Goal: Task Accomplishment & Management: Manage account settings

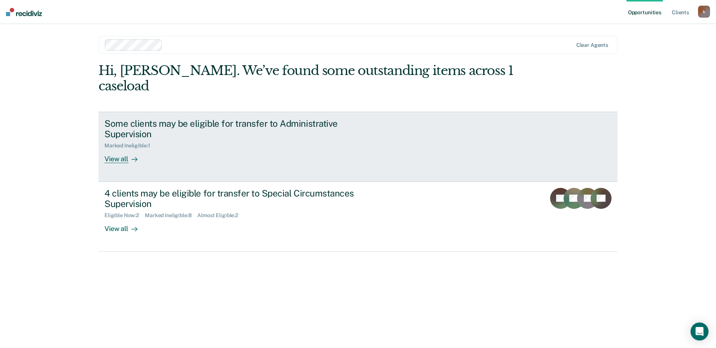
click at [128, 142] on div "Marked Ineligible : 1" at bounding box center [129, 145] width 51 height 6
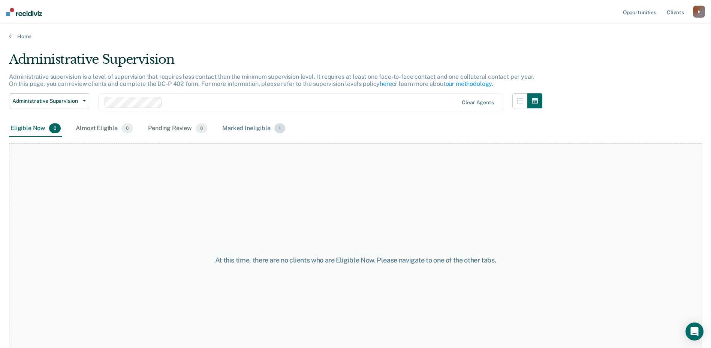
click at [251, 127] on div "Marked Ineligible 1" at bounding box center [254, 128] width 66 height 16
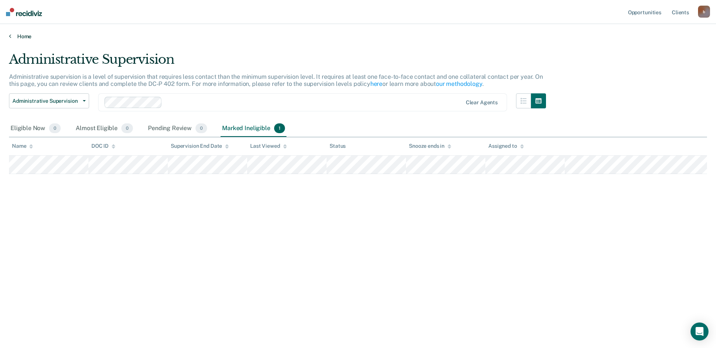
click at [28, 36] on link "Home" at bounding box center [358, 36] width 698 height 7
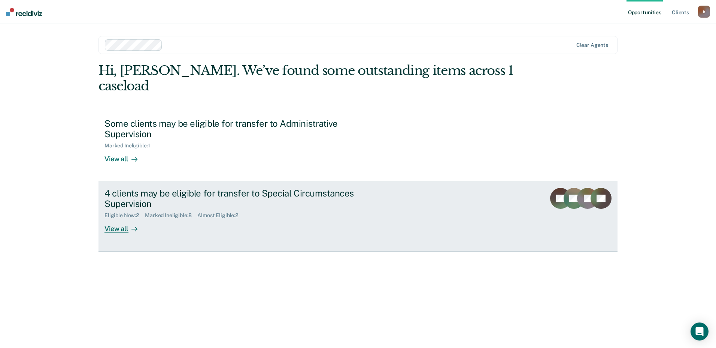
click at [138, 188] on div "4 clients may be eligible for transfer to Special Circumstances Supervision" at bounding box center [235, 199] width 263 height 22
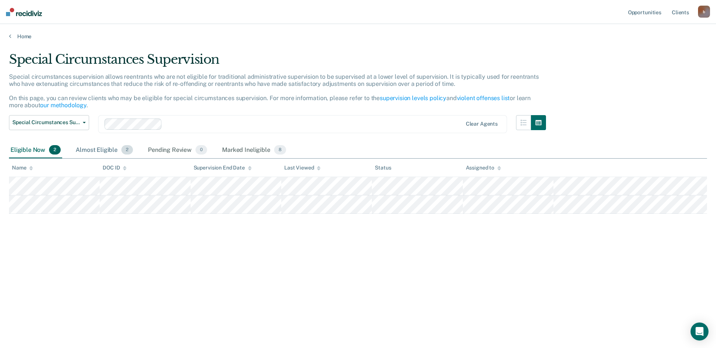
click at [102, 148] on div "Almost Eligible 2" at bounding box center [104, 150] width 60 height 16
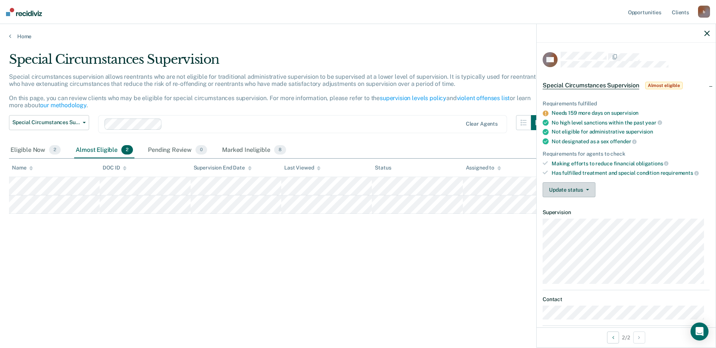
click at [581, 192] on button "Update status" at bounding box center [569, 189] width 53 height 15
click at [552, 188] on button "Update status" at bounding box center [569, 189] width 53 height 15
click at [616, 202] on div "Requirements fulfilled Needs 159 more days on supervision No high level sanctio…" at bounding box center [626, 145] width 179 height 115
click at [588, 190] on button "Update status" at bounding box center [569, 189] width 53 height 15
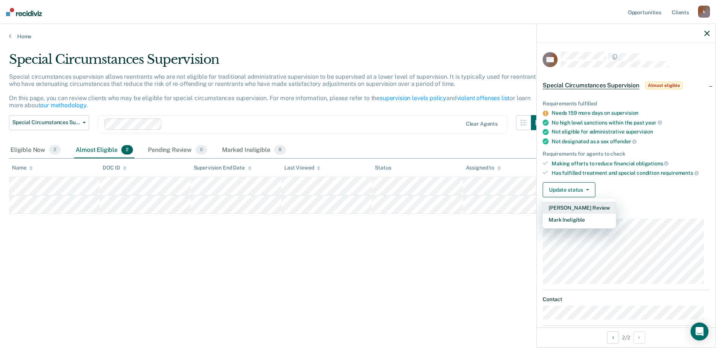
click at [599, 206] on button "Mark Pending Review" at bounding box center [579, 208] width 73 height 12
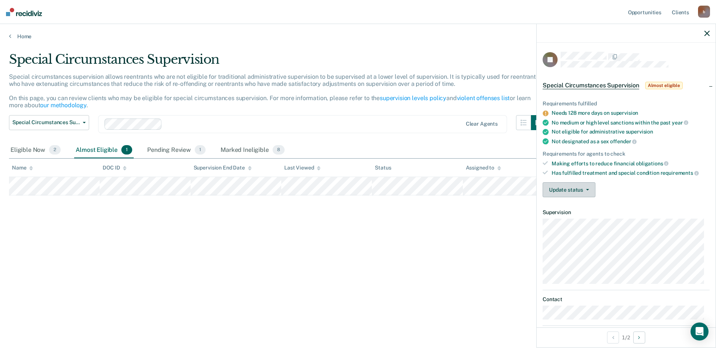
click at [568, 189] on button "Update status" at bounding box center [569, 189] width 53 height 15
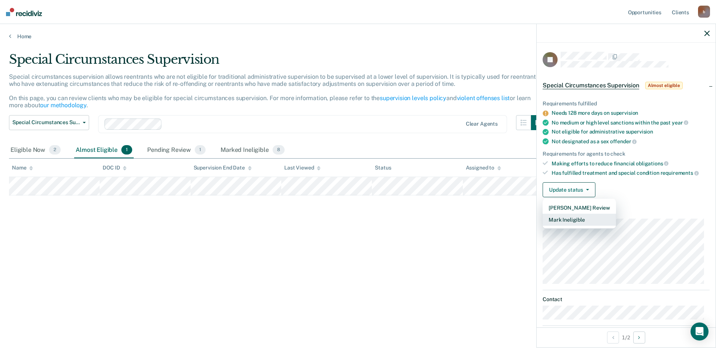
click at [555, 221] on button "Mark Ineligible" at bounding box center [579, 219] width 73 height 12
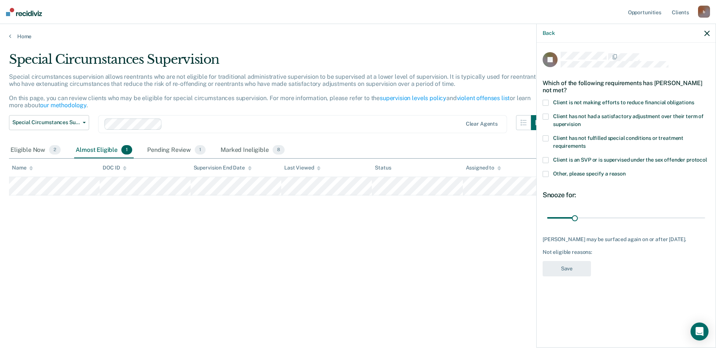
click at [564, 138] on span "Client has not fulfilled special conditions or treatment requirements" at bounding box center [618, 142] width 130 height 14
click at [586, 143] on input "Client has not fulfilled special conditions or treatment requirements" at bounding box center [586, 143] width 0 height 0
drag, startPoint x: 572, startPoint y: 217, endPoint x: 716, endPoint y: 216, distance: 143.8
type input "180"
click at [705, 216] on input "range" at bounding box center [626, 217] width 158 height 13
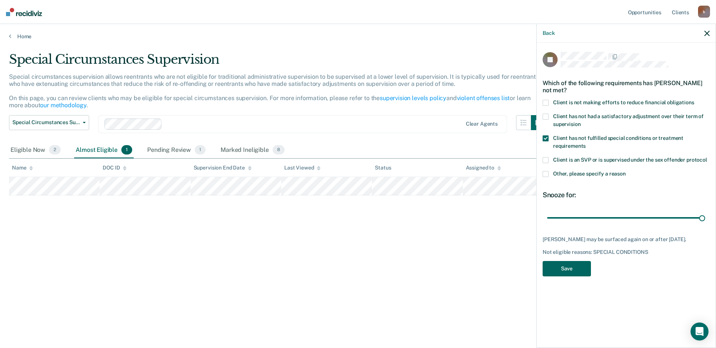
click at [570, 267] on button "Save" at bounding box center [567, 268] width 48 height 15
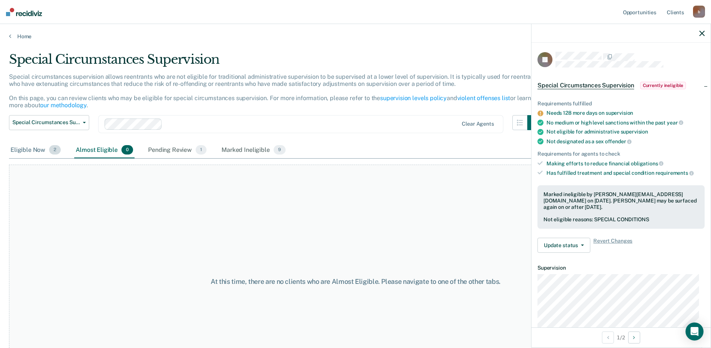
click at [35, 151] on div "Eligible Now 2" at bounding box center [35, 150] width 53 height 16
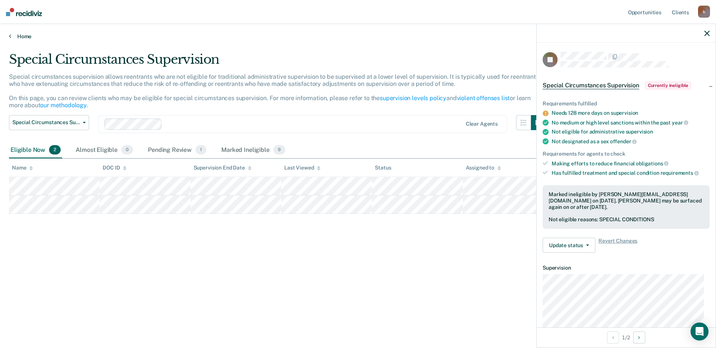
click at [24, 37] on link "Home" at bounding box center [358, 36] width 698 height 7
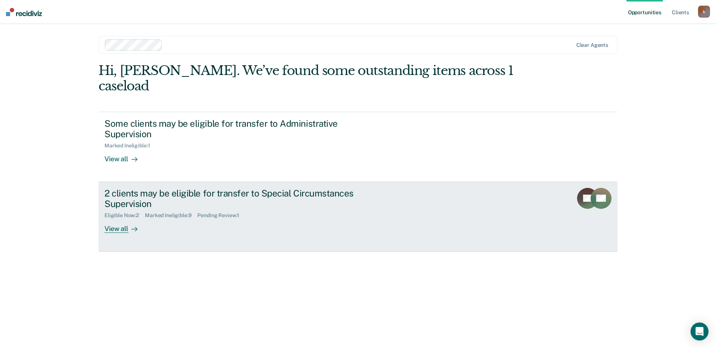
click at [140, 218] on div "View all" at bounding box center [125, 225] width 42 height 15
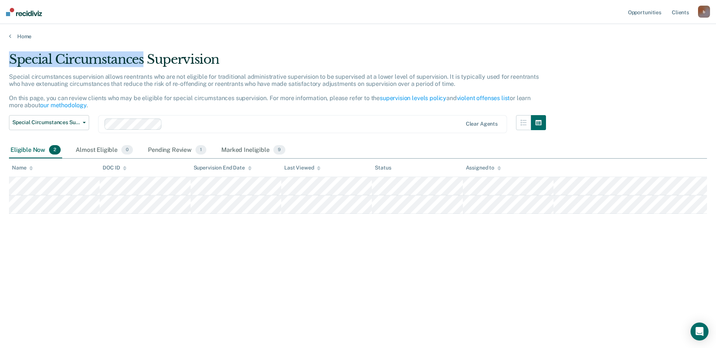
drag, startPoint x: 143, startPoint y: 60, endPoint x: 10, endPoint y: 54, distance: 132.7
click at [10, 54] on div "Special Circumstances Supervision" at bounding box center [277, 62] width 537 height 21
drag, startPoint x: 10, startPoint y: 54, endPoint x: 16, endPoint y: 56, distance: 6.2
copy div "Special Circumstances"
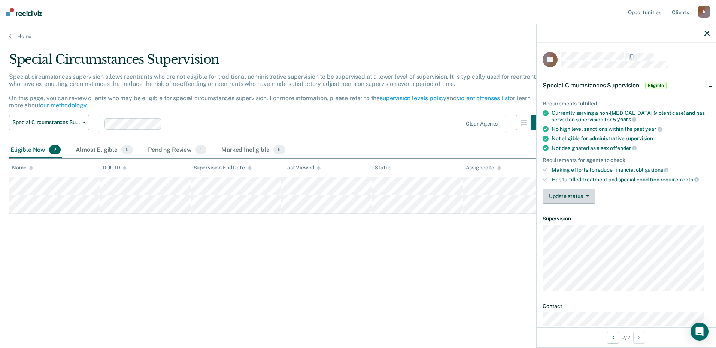
click at [560, 195] on button "Update status" at bounding box center [569, 195] width 53 height 15
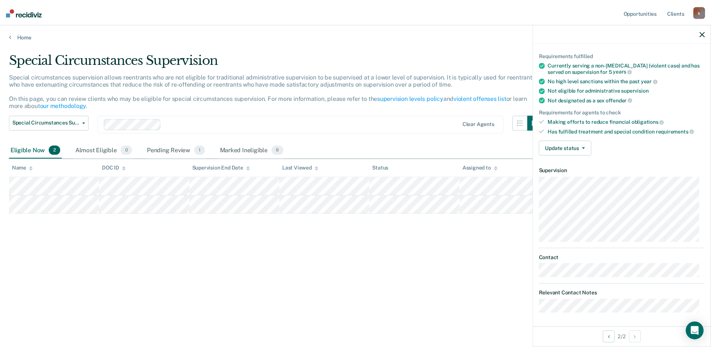
scroll to position [49, 0]
click at [558, 143] on button "Update status" at bounding box center [569, 147] width 53 height 15
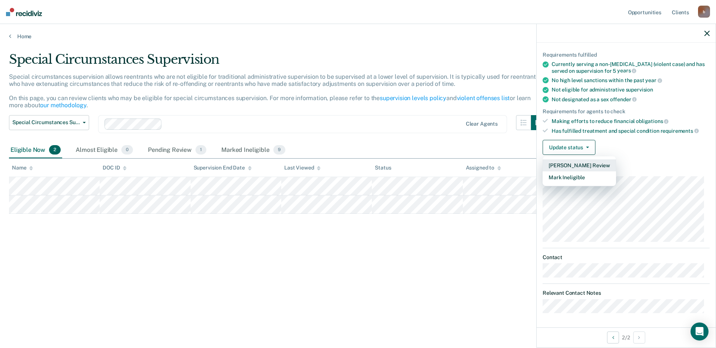
click at [558, 163] on button "Mark Pending Review" at bounding box center [579, 165] width 73 height 12
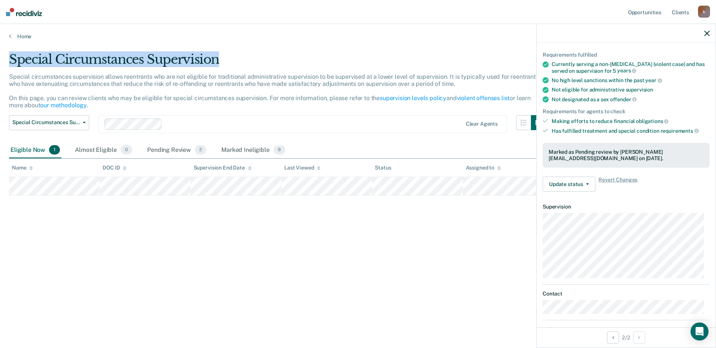
drag, startPoint x: 227, startPoint y: 53, endPoint x: 7, endPoint y: 45, distance: 219.6
click at [7, 45] on main "Special Circumstances Supervision Special circumstances supervision allows reen…" at bounding box center [358, 193] width 716 height 306
drag, startPoint x: 7, startPoint y: 45, endPoint x: 24, endPoint y: 55, distance: 18.8
copy div "Special Circumstances Supervision"
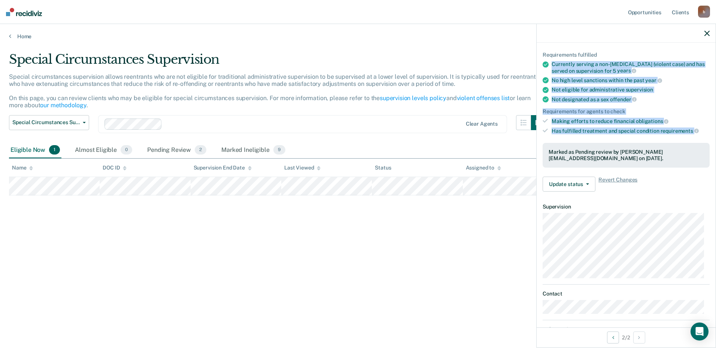
drag, startPoint x: 703, startPoint y: 131, endPoint x: 547, endPoint y: 66, distance: 168.7
click at [547, 66] on div "Requirements fulfilled Currently serving a non-life sentence (violent case) and…" at bounding box center [626, 119] width 179 height 158
drag, startPoint x: 547, startPoint y: 66, endPoint x: 562, endPoint y: 76, distance: 18.2
copy ul "Currently serving a non-life sentence (violent case) and has served on supervis…"
click at [550, 181] on button "Update status" at bounding box center [569, 183] width 53 height 15
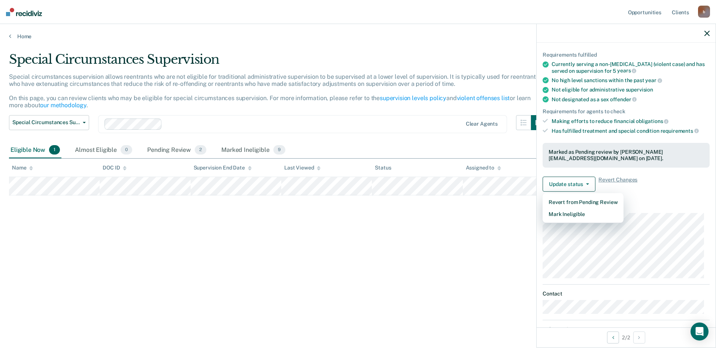
click at [467, 235] on div "Special Circumstances Supervision Special circumstances supervision allows reen…" at bounding box center [358, 172] width 698 height 240
click at [550, 182] on button "Update status" at bounding box center [569, 183] width 53 height 15
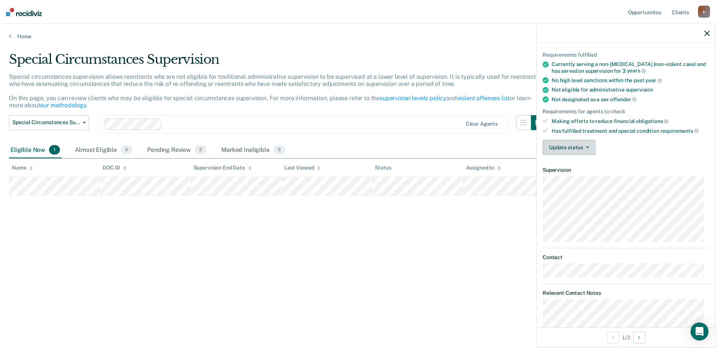
click at [590, 145] on button "Update status" at bounding box center [569, 147] width 53 height 15
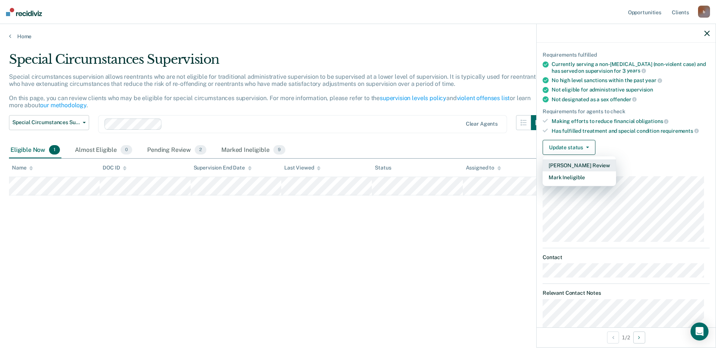
click at [585, 167] on button "Mark Pending Review" at bounding box center [579, 165] width 73 height 12
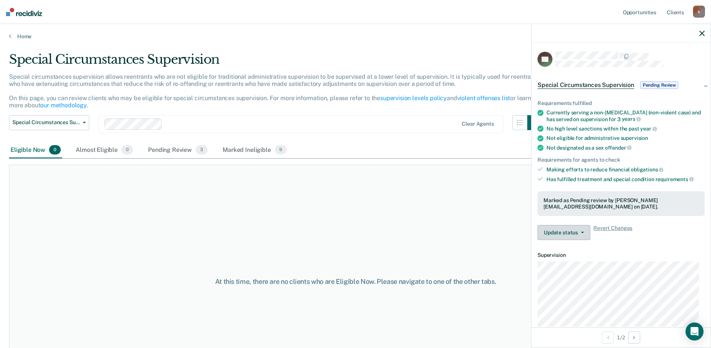
scroll to position [0, 0]
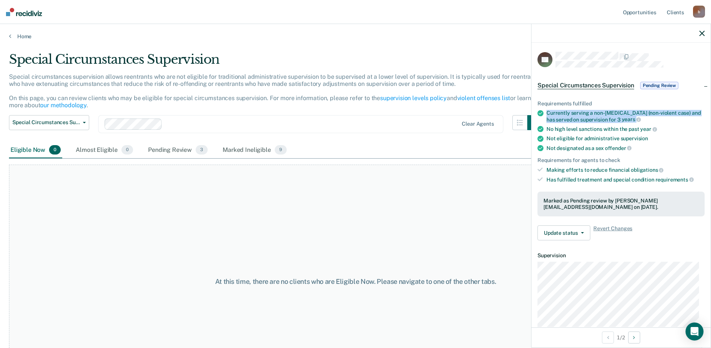
drag, startPoint x: 637, startPoint y: 119, endPoint x: 547, endPoint y: 111, distance: 90.6
click at [547, 111] on div "Currently serving a non-life sentence (non-violent case) and has served on supe…" at bounding box center [625, 116] width 158 height 13
drag, startPoint x: 547, startPoint y: 111, endPoint x: 552, endPoint y: 114, distance: 5.9
copy div "Currently serving a non-life sentence (non-violent case) and has served on supe…"
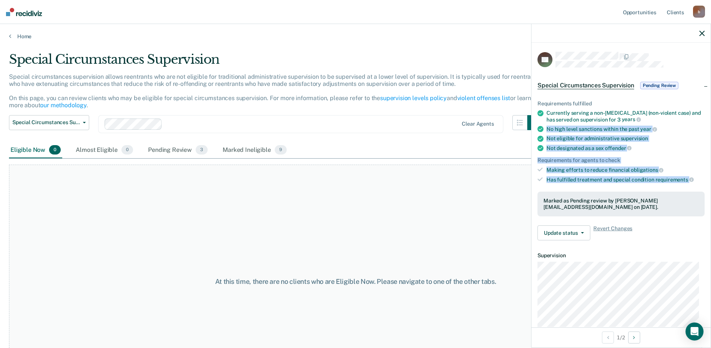
drag, startPoint x: 697, startPoint y: 177, endPoint x: 537, endPoint y: 125, distance: 168.1
click at [537, 125] on div "Requirements fulfilled Currently serving a non-life sentence (non-violent case)…" at bounding box center [620, 167] width 179 height 158
drag, startPoint x: 537, startPoint y: 125, endPoint x: 552, endPoint y: 132, distance: 16.4
copy ul "No high level sanctions within the past year Not eligible for administrative su…"
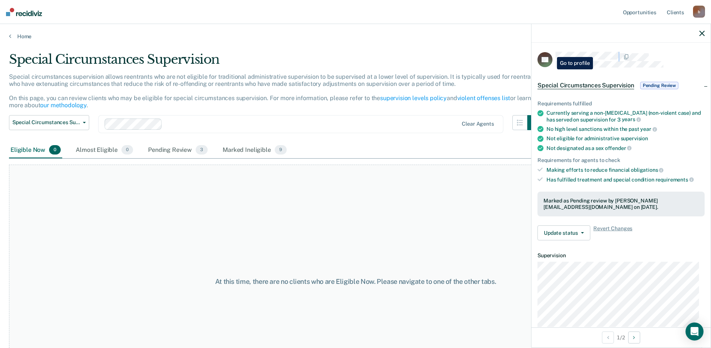
drag, startPoint x: 630, startPoint y: 54, endPoint x: 551, endPoint y: 51, distance: 79.4
click at [551, 52] on div "EB" at bounding box center [620, 60] width 167 height 16
copy div
